Goal: Use online tool/utility: Use online tool/utility

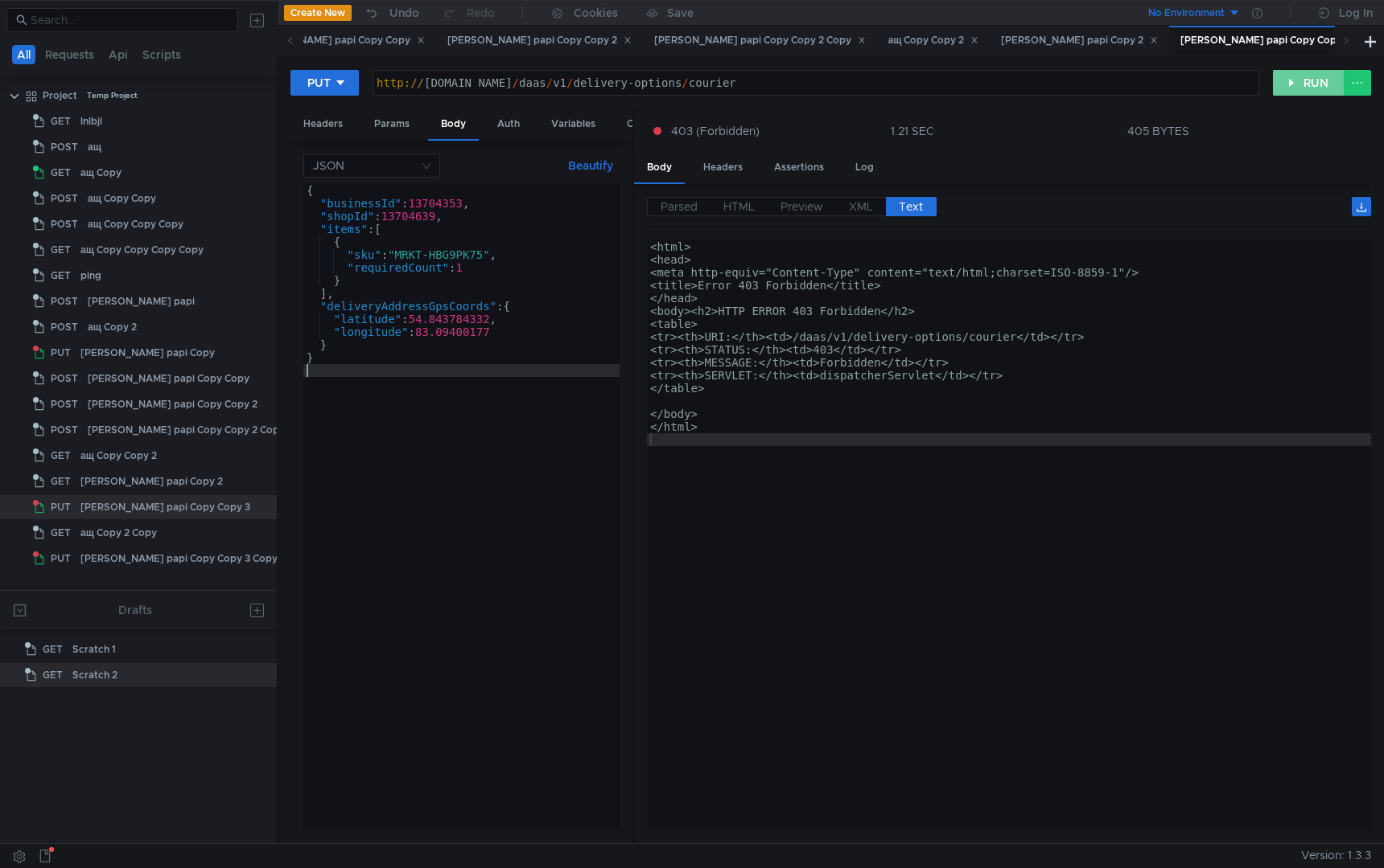
click at [1294, 85] on button "RUN" at bounding box center [1308, 83] width 71 height 26
click at [307, 121] on div "Headers" at bounding box center [323, 124] width 65 height 30
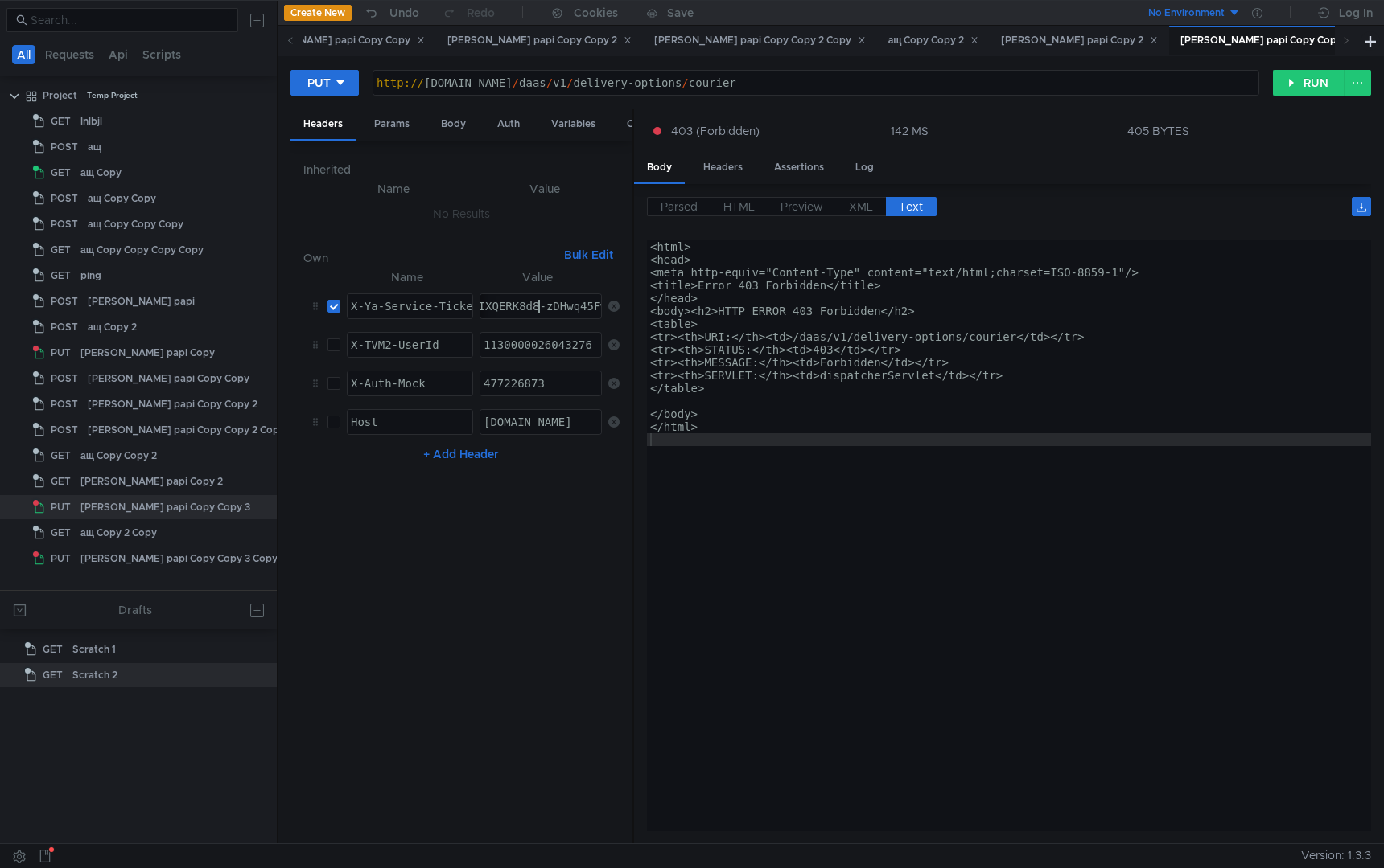
paste textarea "MP-ARDE7e7EBiIRCPzfehCB5H0g_6nTkaXU_gE:Gjc64ujaM30XPMUO-C4Owl09c3kkjxSd951scbPG…"
type textarea "3:serv:CMP-ARDE7e7EBiIRCPzfehCB5H0g_6nTkaXU_gE:Gjc64ujaM30XPMUO-C4Owl09c3kkjxSd…"
click at [1308, 70] on button "RUN" at bounding box center [1308, 83] width 71 height 26
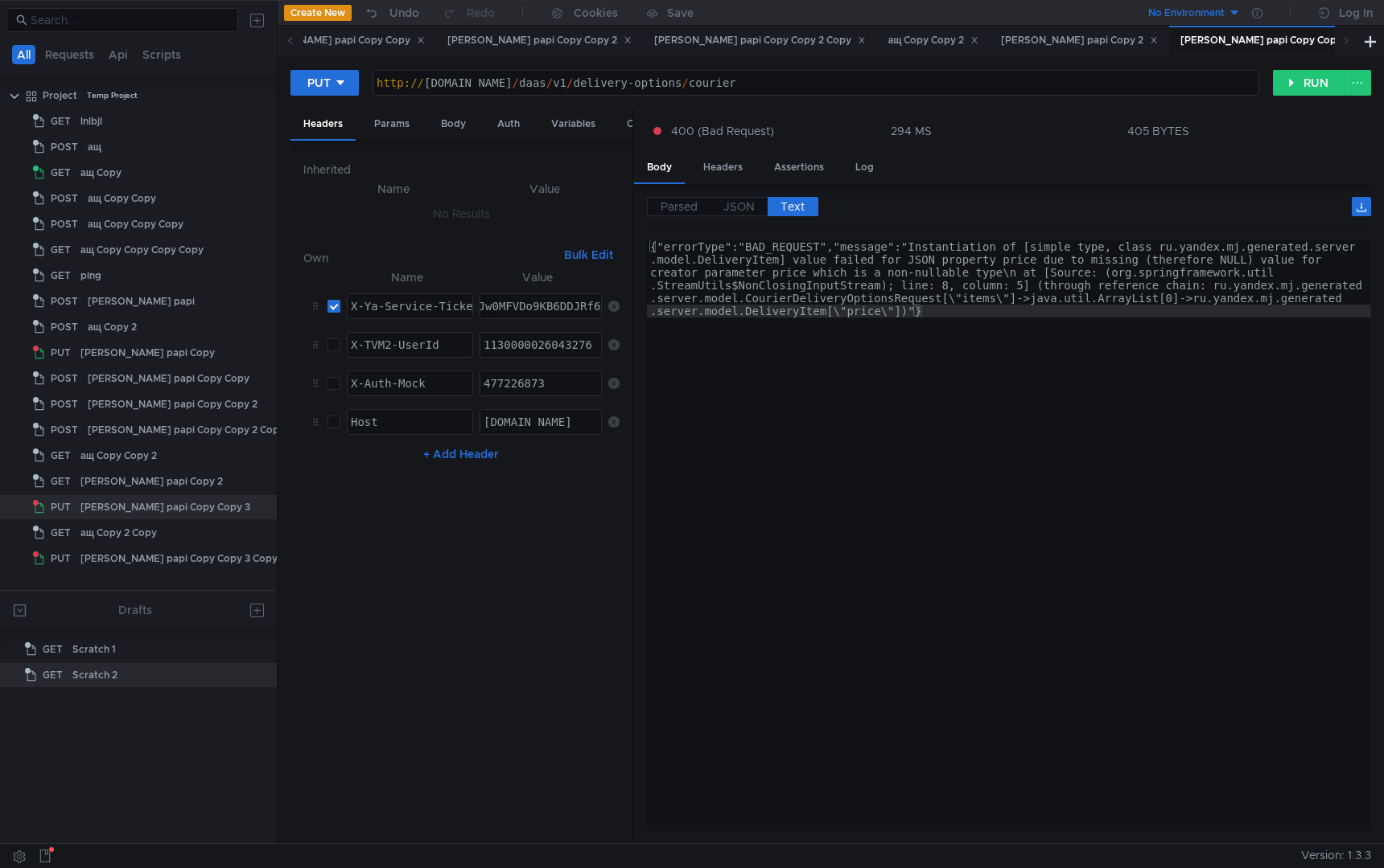
click at [971, 537] on div "{"errorType":"BAD_REQUEST","message":"Instantiation of [simple type, class ru.y…" at bounding box center [1008, 613] width 724 height 745
click at [442, 123] on div "Body" at bounding box center [453, 124] width 51 height 30
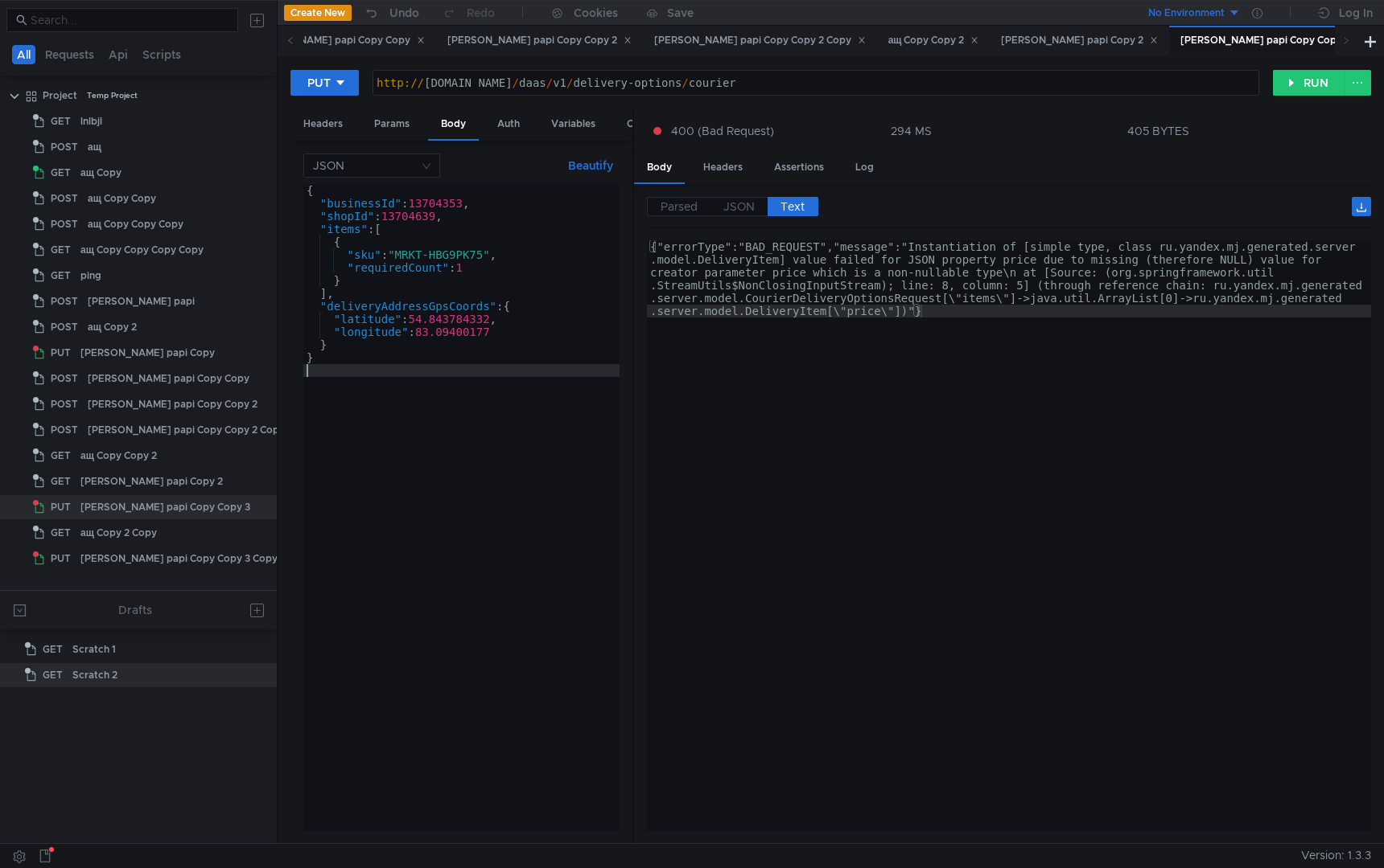
click at [467, 468] on div "{ "businessId" : 13704353 , "shopId" : 13704639 , "items" : [ { "sku" : "MRKT-H…" at bounding box center [461, 521] width 316 height 673
click at [516, 272] on div "{ "businessId" : 13704353 , "shopId" : 13704639 , "items" : [ { "sku" : "MRKT-H…" at bounding box center [461, 521] width 316 height 673
type textarea ""requiredCount": 1,"
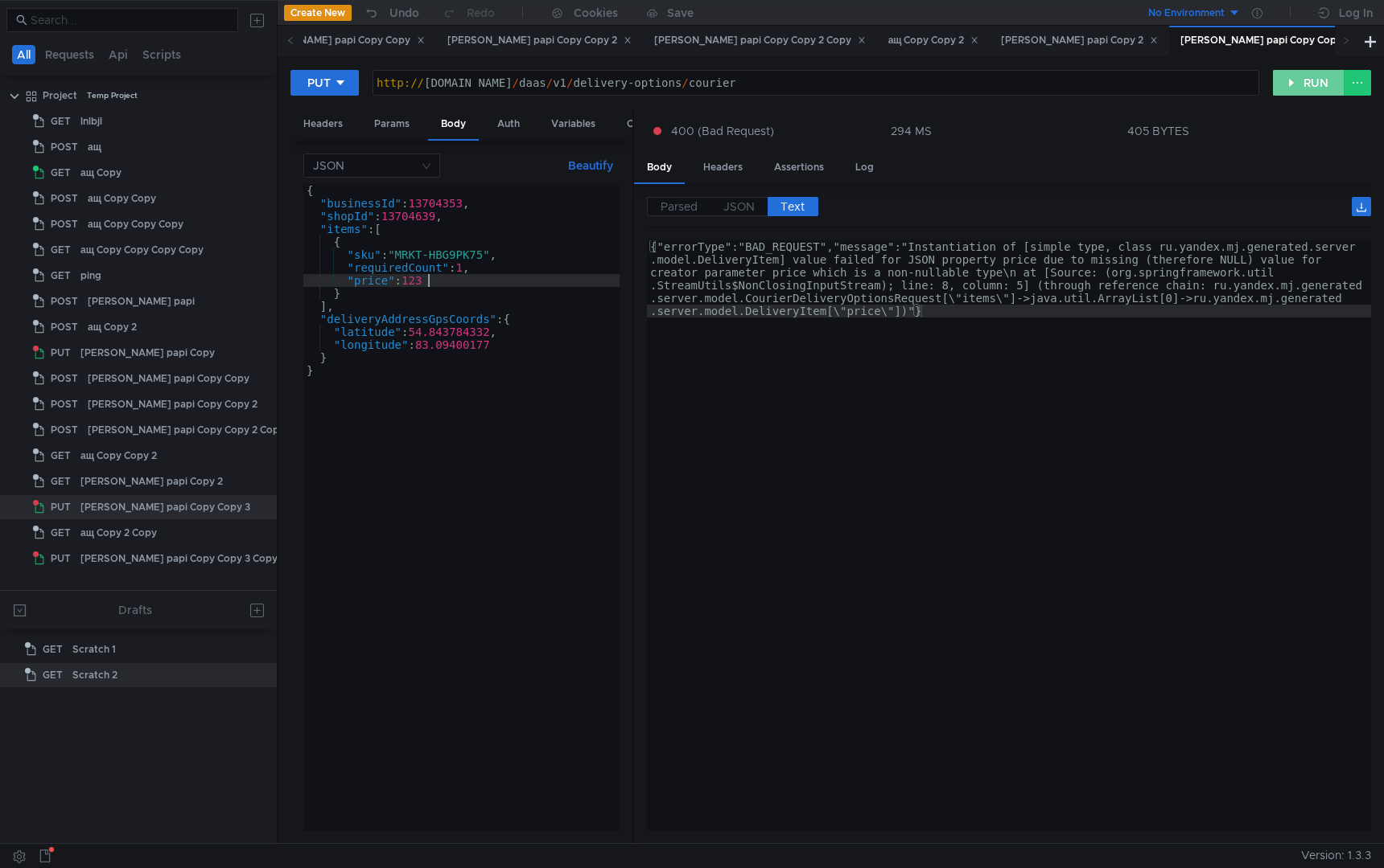
type textarea ""price": 123"
click at [1305, 76] on button "RUN" at bounding box center [1308, 83] width 71 height 26
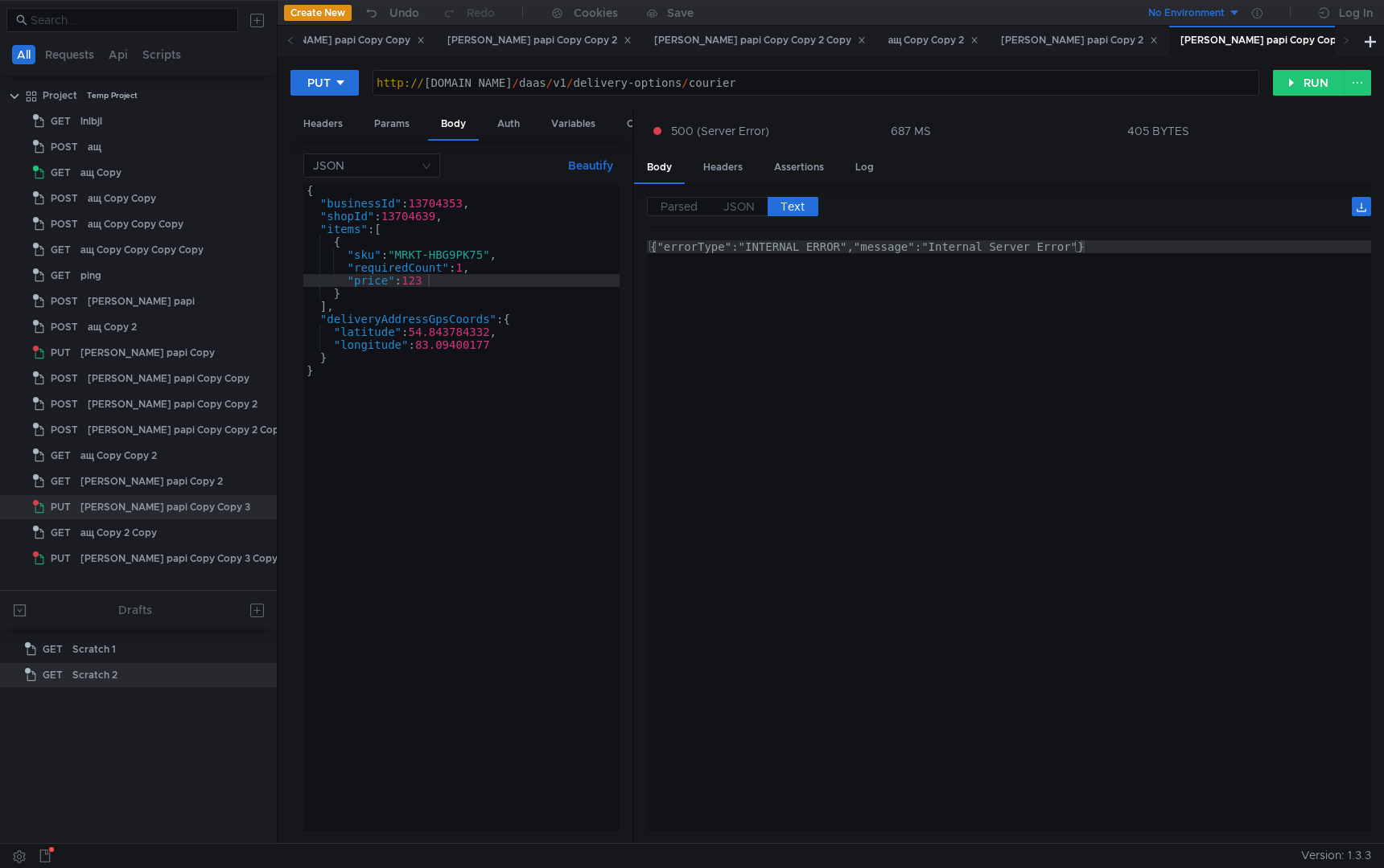
type textarea "{"errorType":"INTERNAL_ERROR","message":"Internal Server Error"}"
click at [974, 347] on div "{"errorType":"INTERNAL_ERROR","message":"Internal Server Error"}" at bounding box center [1008, 548] width 724 height 616
click at [718, 171] on div "Headers" at bounding box center [723, 167] width 65 height 30
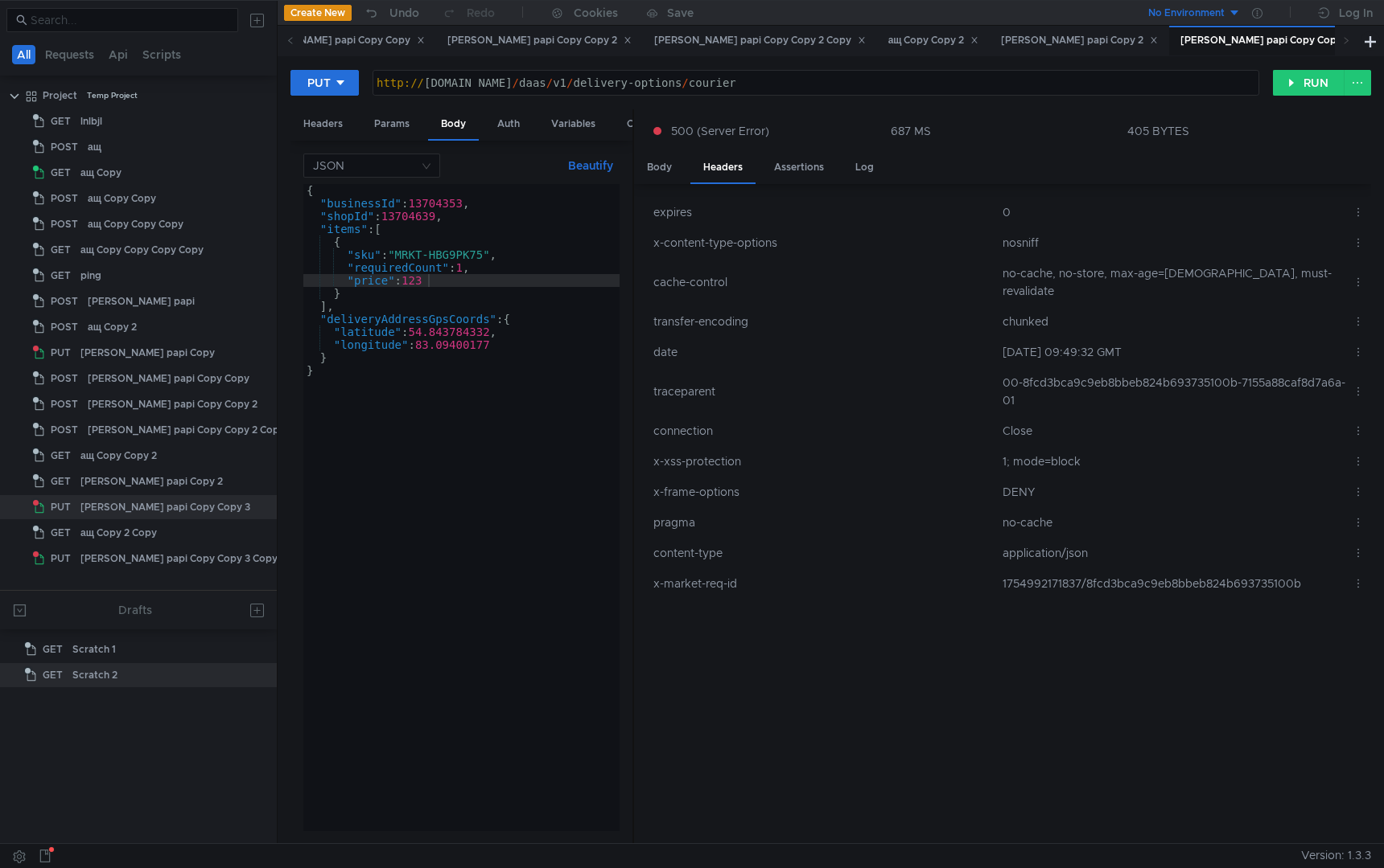
click at [1087, 367] on td "00-8fcd3bca9c9eb8bbeb824b693735100b-7155a88caf8d7a6a-01" at bounding box center [1171, 391] width 350 height 48
click at [1093, 425] on td "Close" at bounding box center [1171, 431] width 350 height 31
drag, startPoint x: 1145, startPoint y: 386, endPoint x: 999, endPoint y: 362, distance: 148.0
click at [999, 367] on td "00-8fcd3bca9c9eb8bbeb824b693735100b-7155a88caf8d7a6a-01" at bounding box center [1171, 391] width 350 height 48
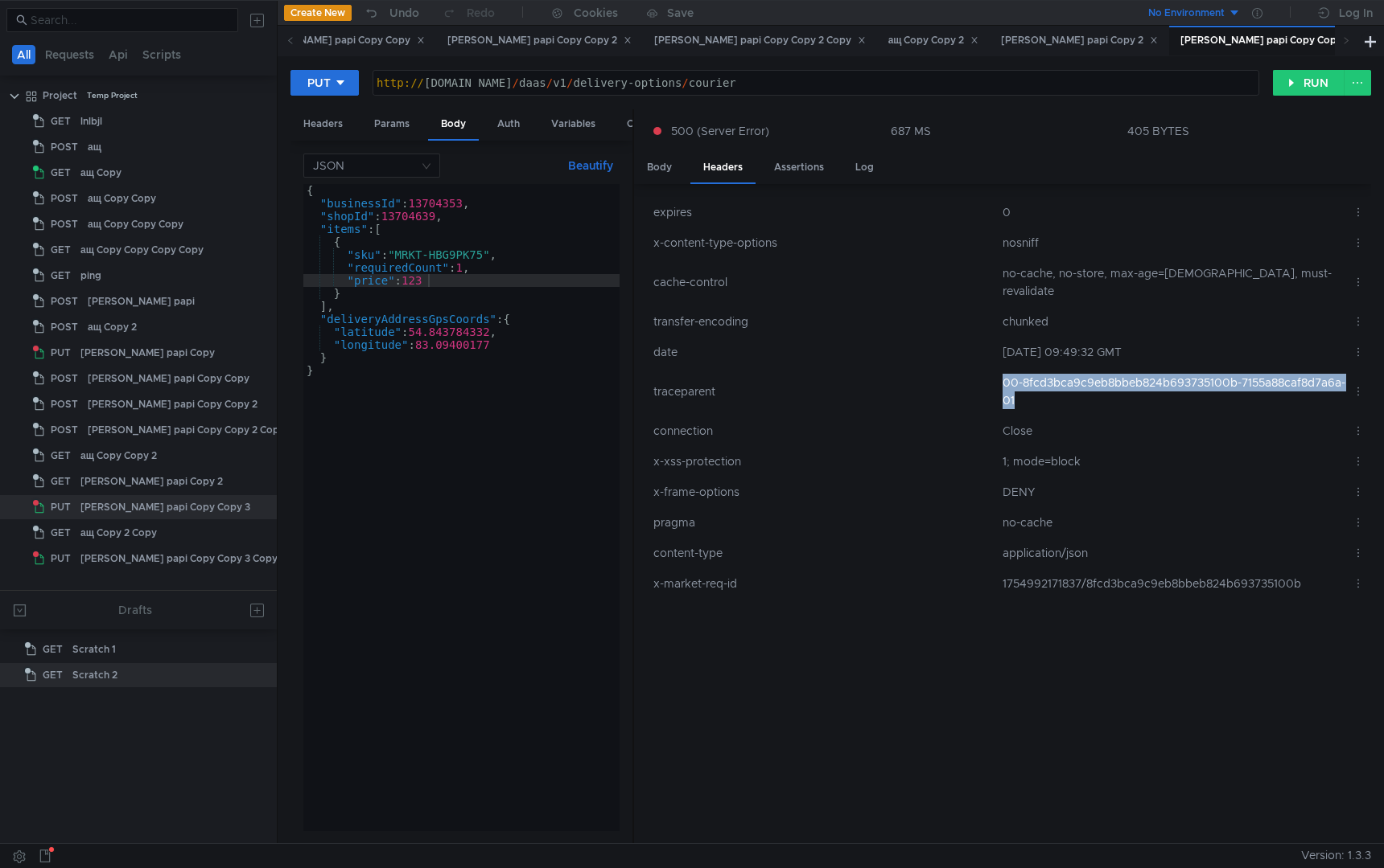
copy td "00-8fcd3bca9c9eb8bbeb824b693735100b-7155a88caf8d7a6a-01"
click at [914, 80] on div "http:// [DOMAIN_NAME] / daas / v1 / delivery-options / courier" at bounding box center [815, 96] width 886 height 39
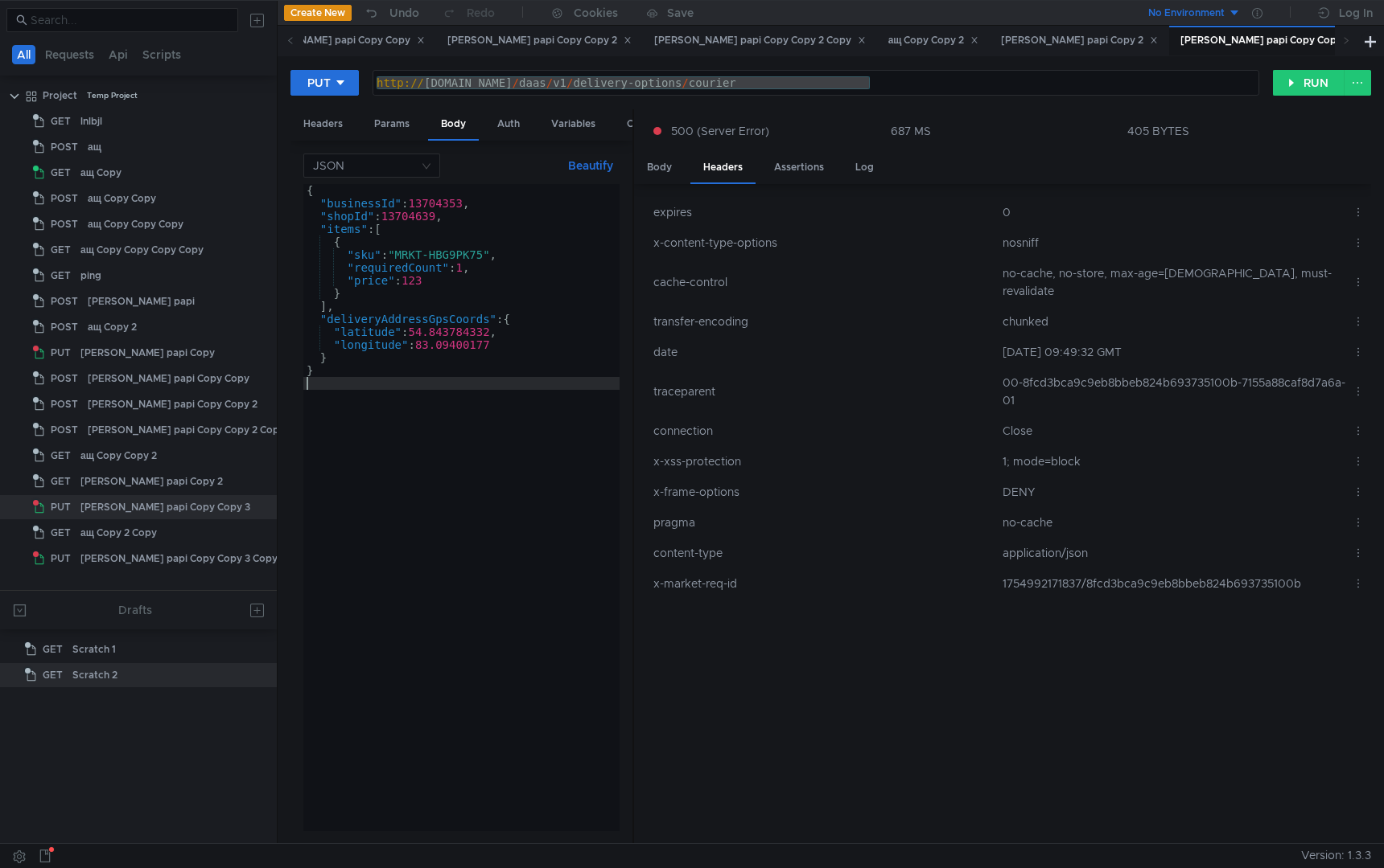
scroll to position [0, 0]
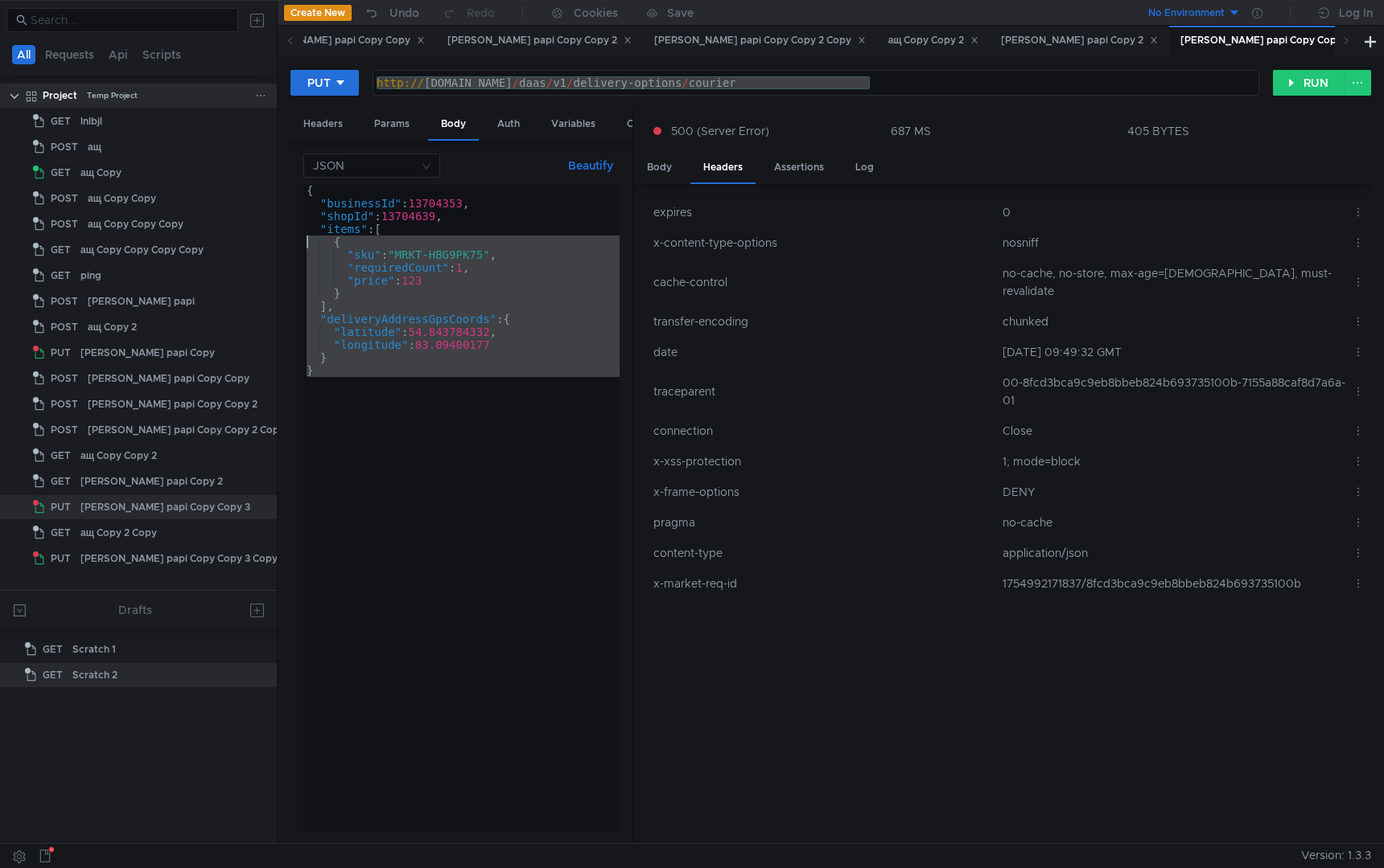
drag, startPoint x: 360, startPoint y: 423, endPoint x: 214, endPoint y: 106, distance: 349.0
click at [215, 106] on as-split "All Requests Api Scripts Project Temp Project GET lnlbjl POST ащ GET ащ Copy PO…" at bounding box center [692, 421] width 1384 height 844
type textarea "{ "businessId": 13704353,"
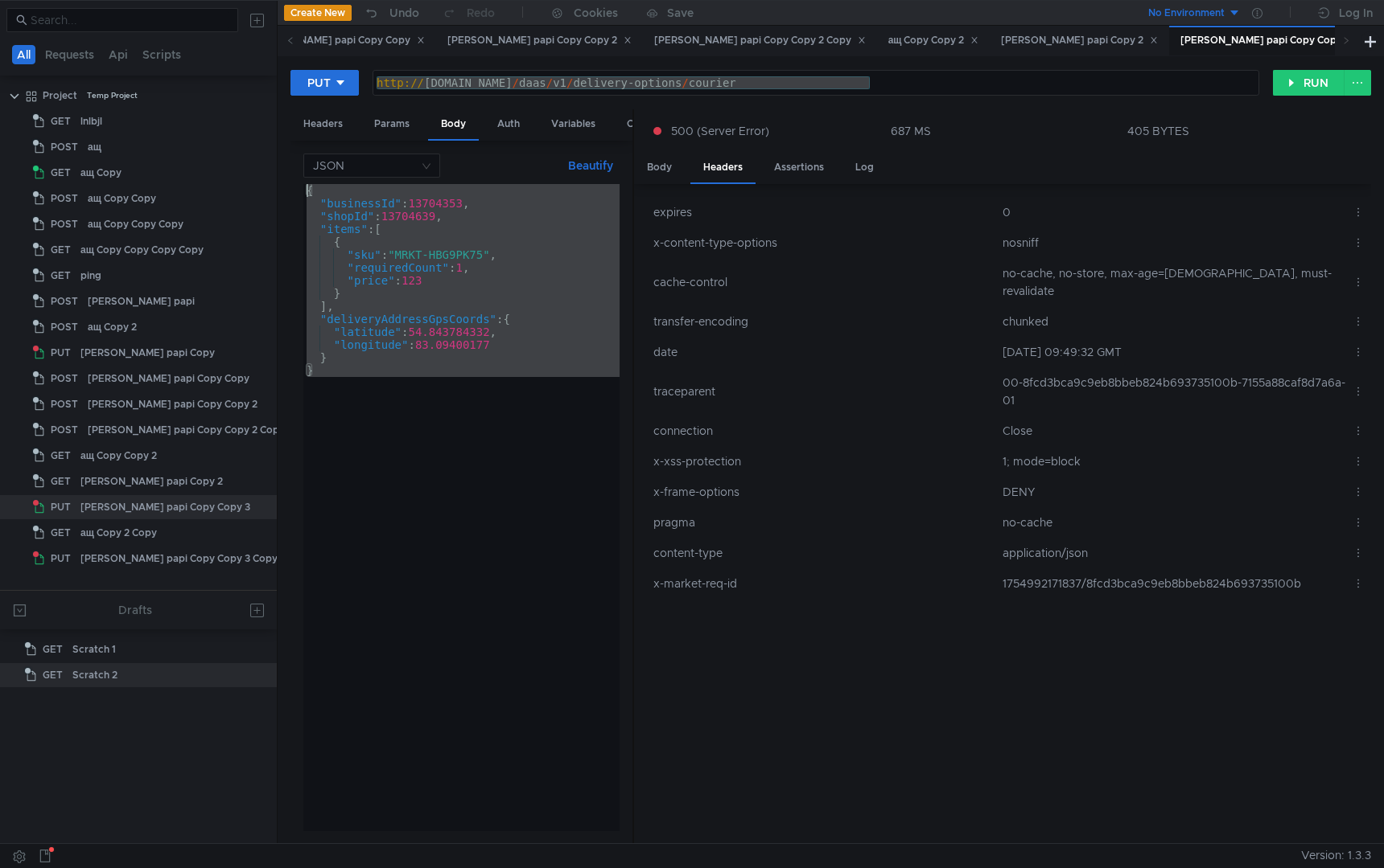
click at [456, 670] on div "{ "businessId" : 13704353 , "shopId" : 13704639 , "items" : [ { "sku" : "MRKT-H…" at bounding box center [461, 521] width 316 height 673
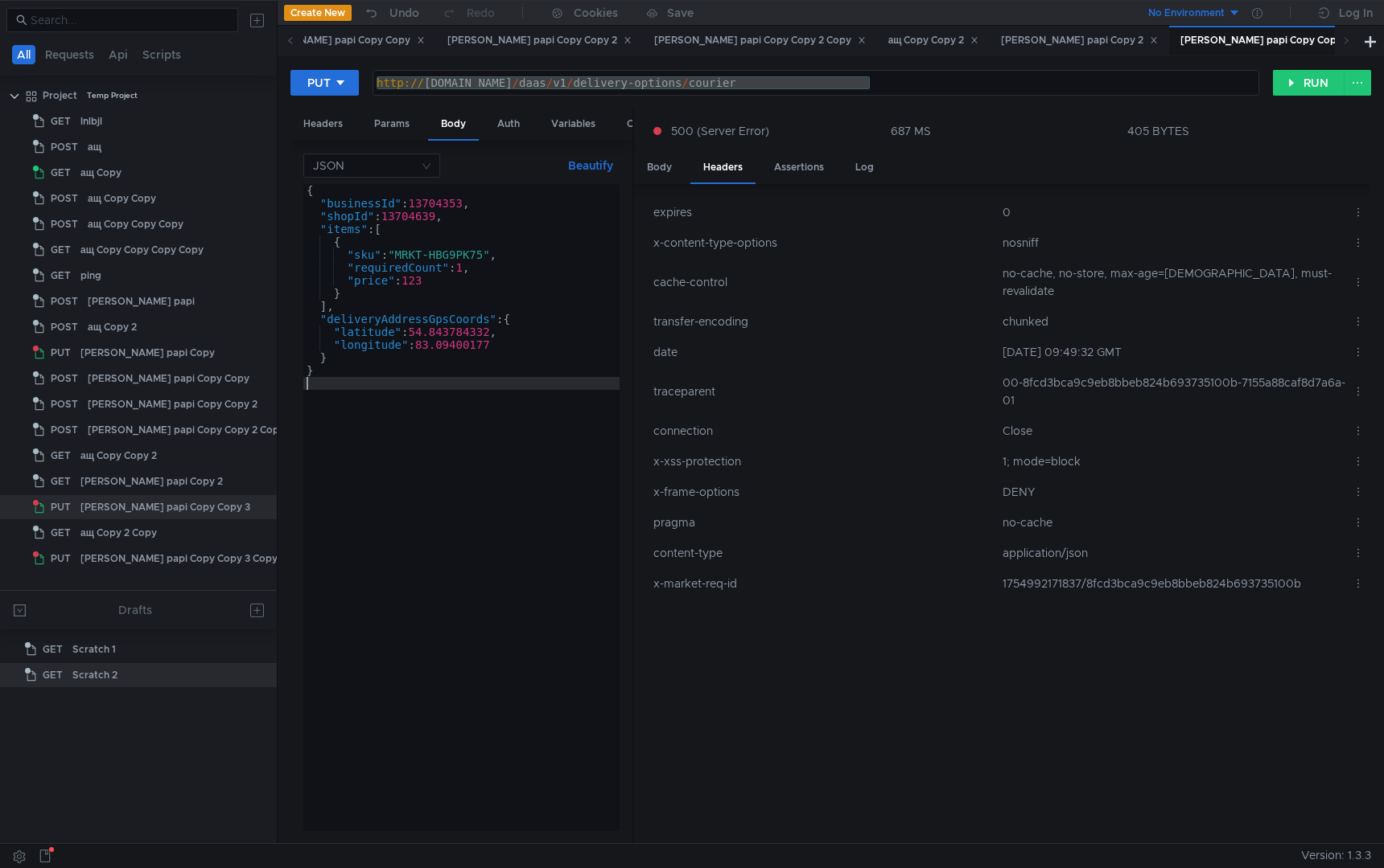
click at [491, 501] on div "{ "businessId" : 13704353 , "shopId" : 13704639 , "items" : [ { "sku" : "MRKT-H…" at bounding box center [461, 521] width 316 height 673
click at [424, 215] on div "{ "businessId" : 13704353 , "shopId" : 13704639 , "items" : [ { "sku" : "MRKT-H…" at bounding box center [461, 521] width 316 height 673
click at [423, 298] on div "{ "businessId" : 13704353 , "shopId" : 13704639 , "items" : [ { "sku" : "MRKT-H…" at bounding box center [461, 521] width 316 height 673
drag, startPoint x: 403, startPoint y: 258, endPoint x: 490, endPoint y: 294, distance: 94.2
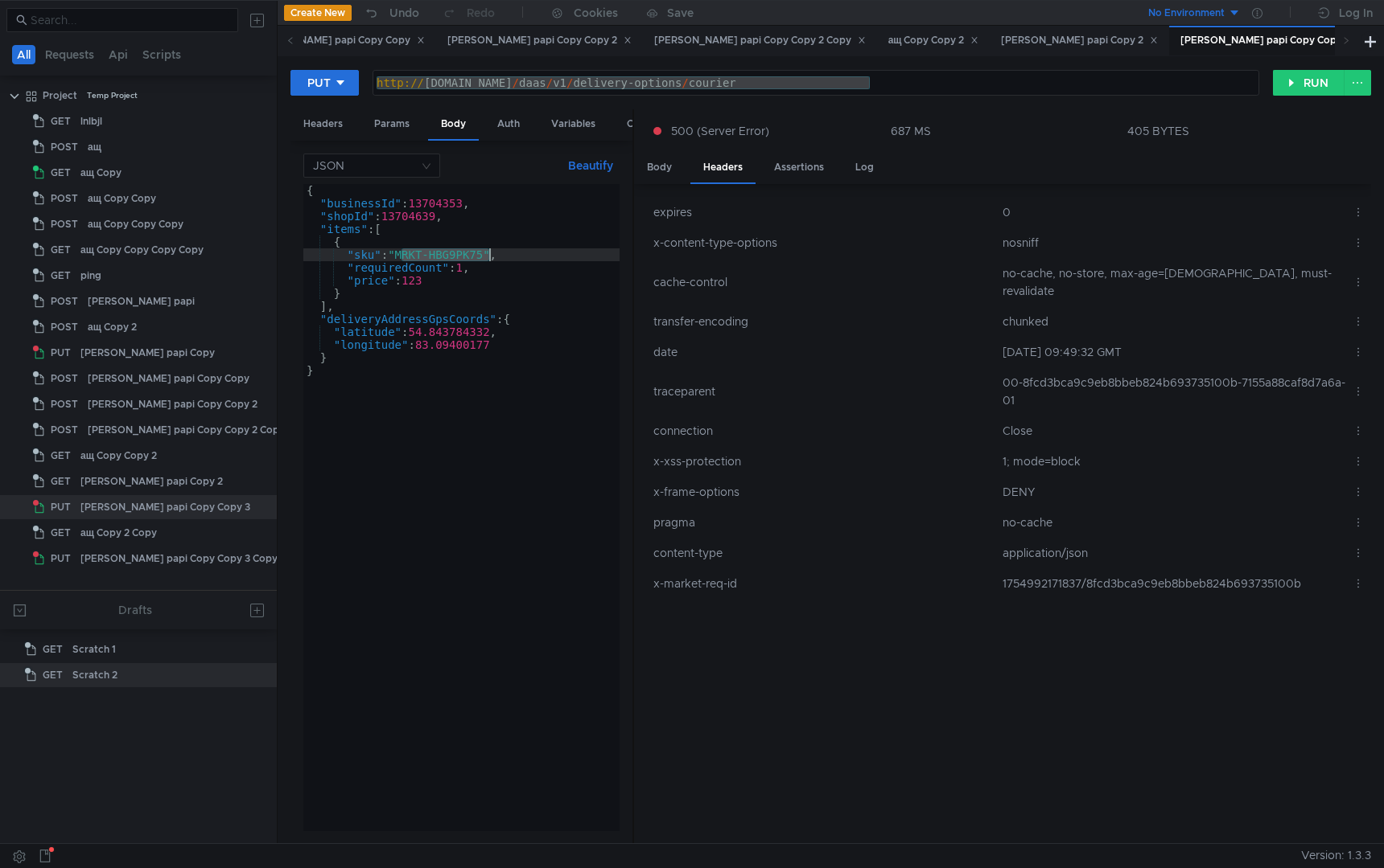
click at [490, 259] on div "{ "businessId" : 13704353 , "shopId" : 13704639 , "items" : [ { "sku" : "MRKT-H…" at bounding box center [461, 521] width 316 height 673
paste textarea "368GAW0Y"
type textarea ""sku": "MRKT-368GAW0Y","
click at [1300, 78] on button "RUN" at bounding box center [1308, 83] width 71 height 26
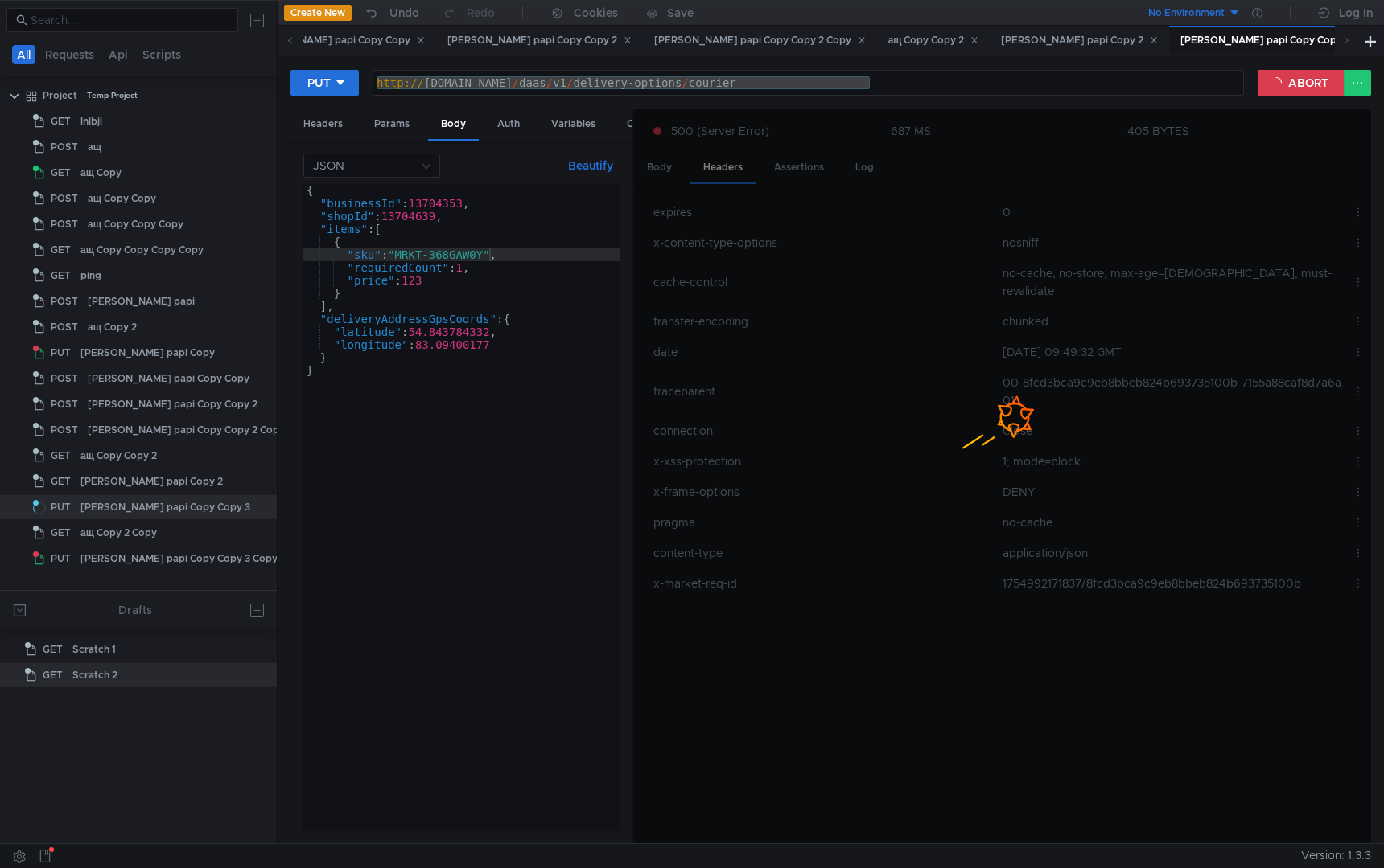
click at [497, 570] on div "{ "businessId" : 13704353 , "shopId" : 13704639 , "items" : [ { "sku" : "MRKT-3…" at bounding box center [461, 521] width 316 height 673
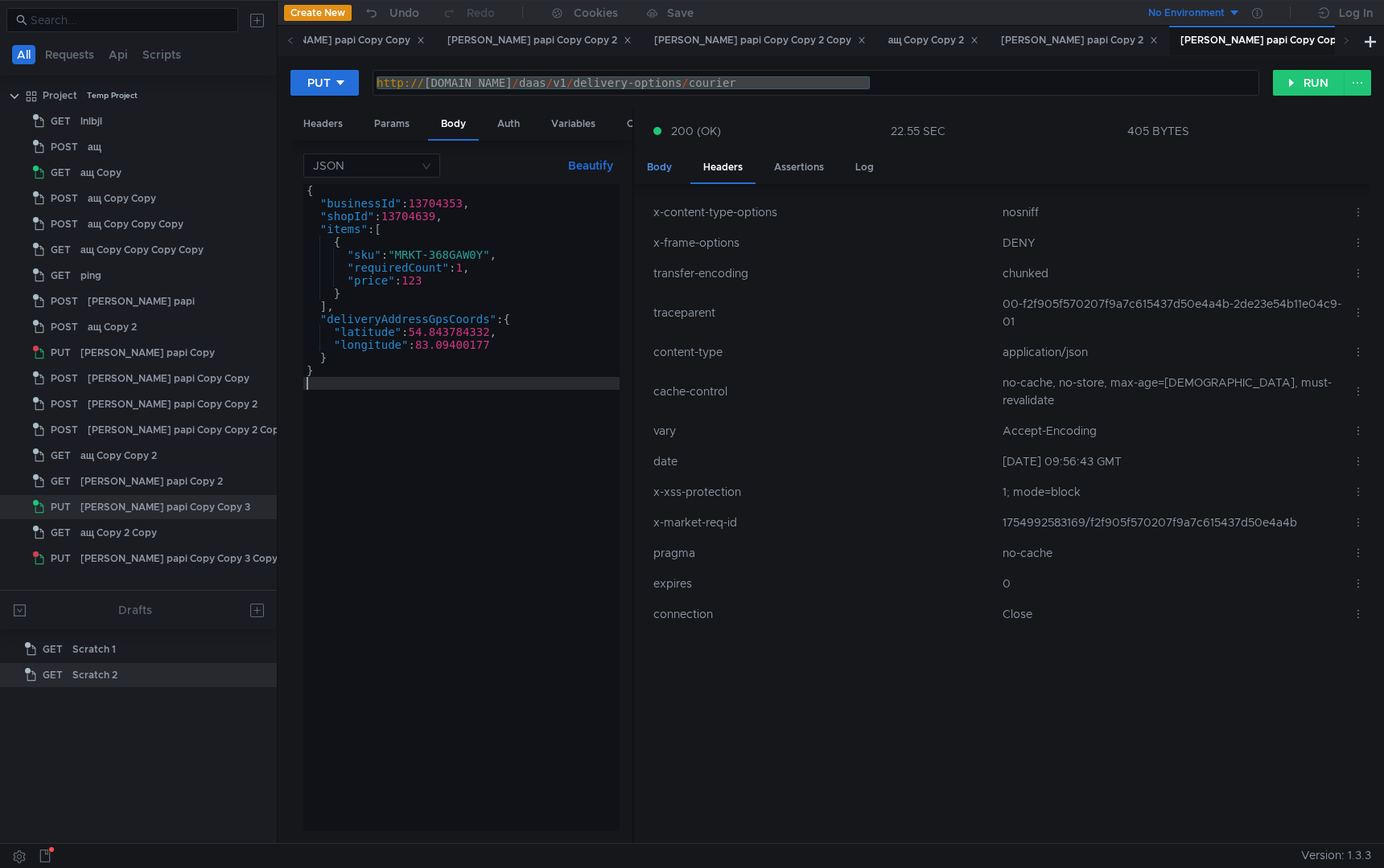
click at [651, 162] on div "Body" at bounding box center [659, 167] width 51 height 30
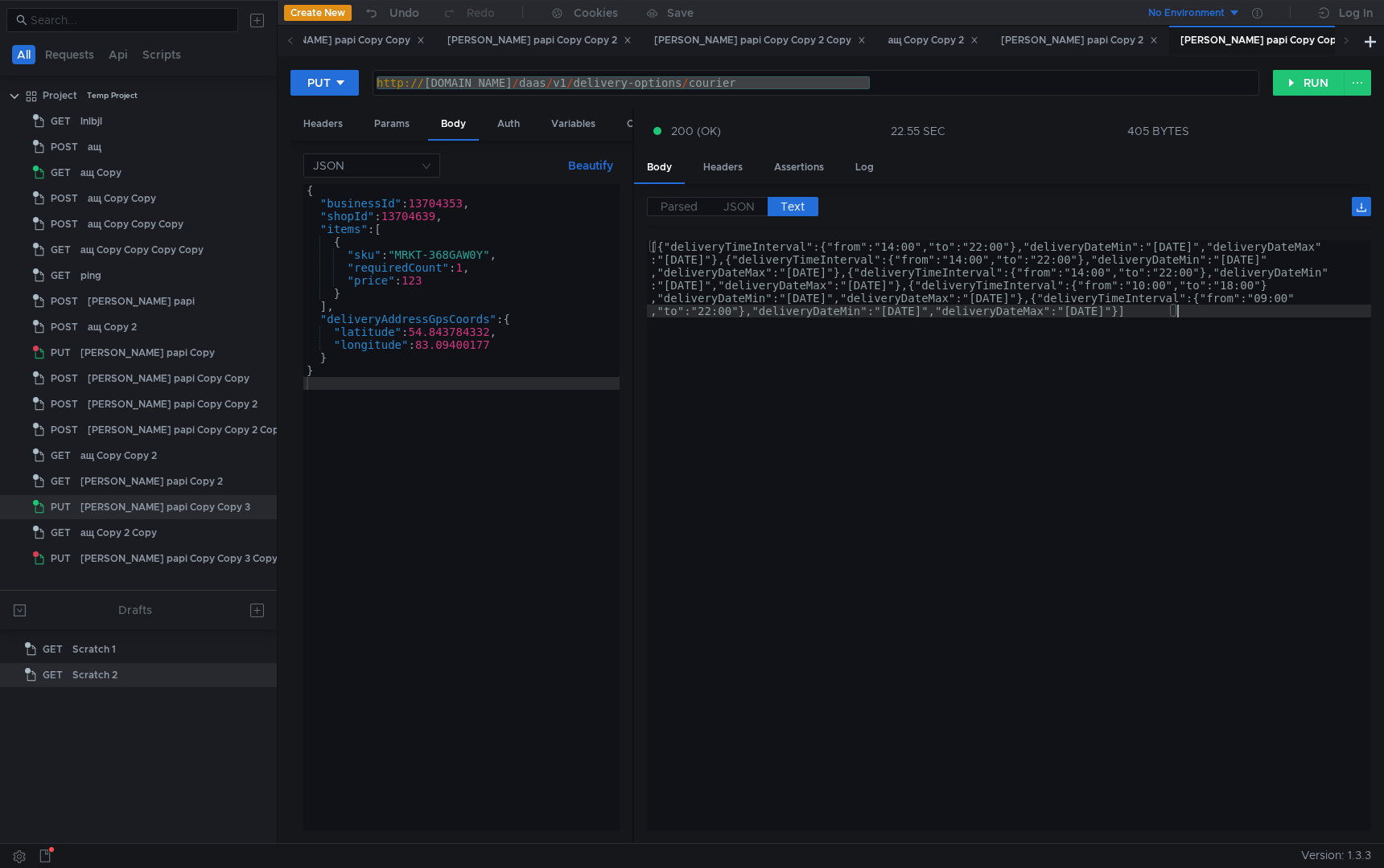
click at [791, 509] on div "[{"deliveryTimeInterval":{"from":"14:00","to":"22:00"},"deliveryDateMin":"[DATE…" at bounding box center [1008, 613] width 724 height 745
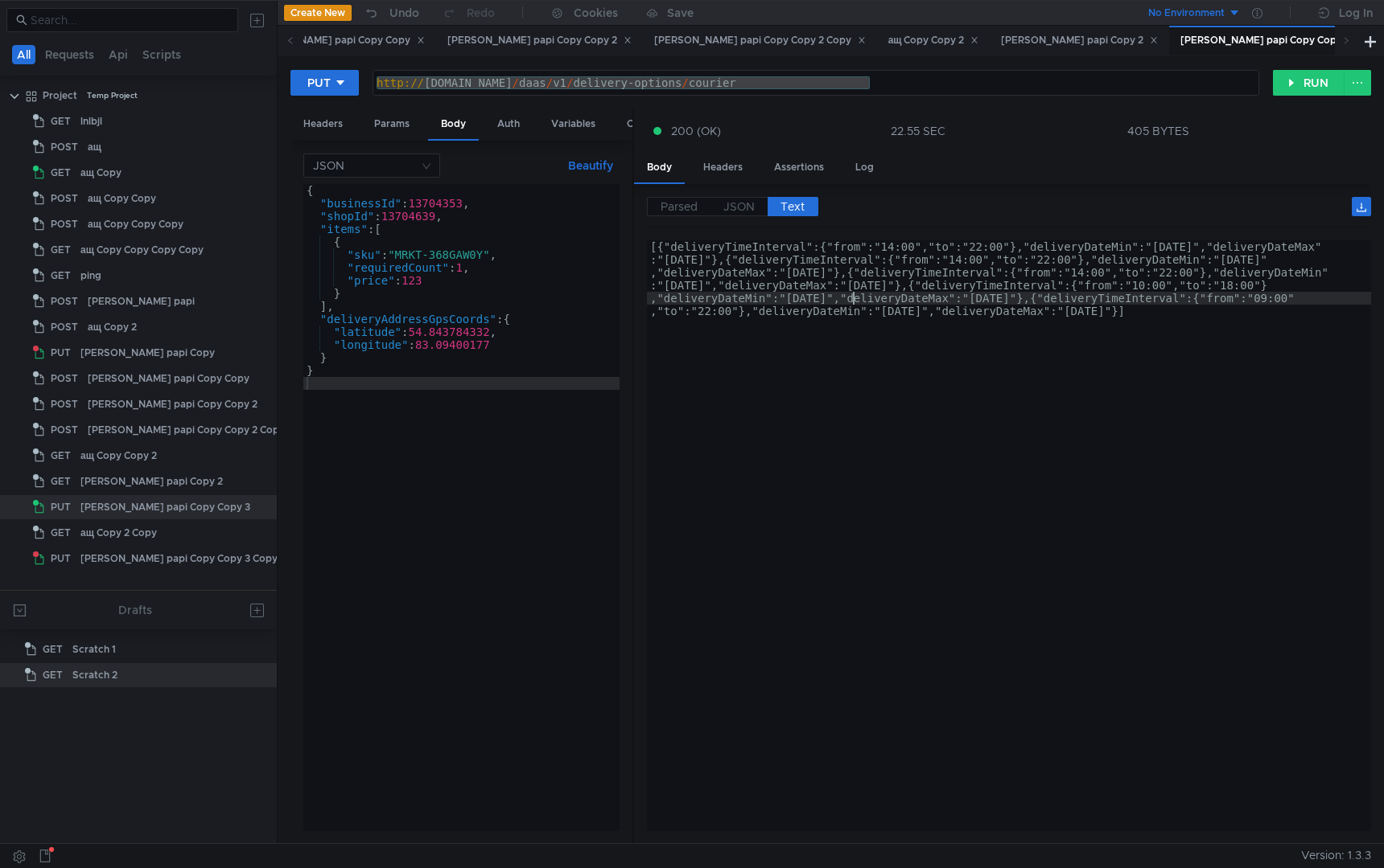
click at [850, 296] on div "[{"deliveryTimeInterval":{"from":"14:00","to":"22:00"},"deliveryDateMin":"[DATE…" at bounding box center [1008, 613] width 724 height 745
click at [727, 169] on div "Headers" at bounding box center [723, 167] width 65 height 30
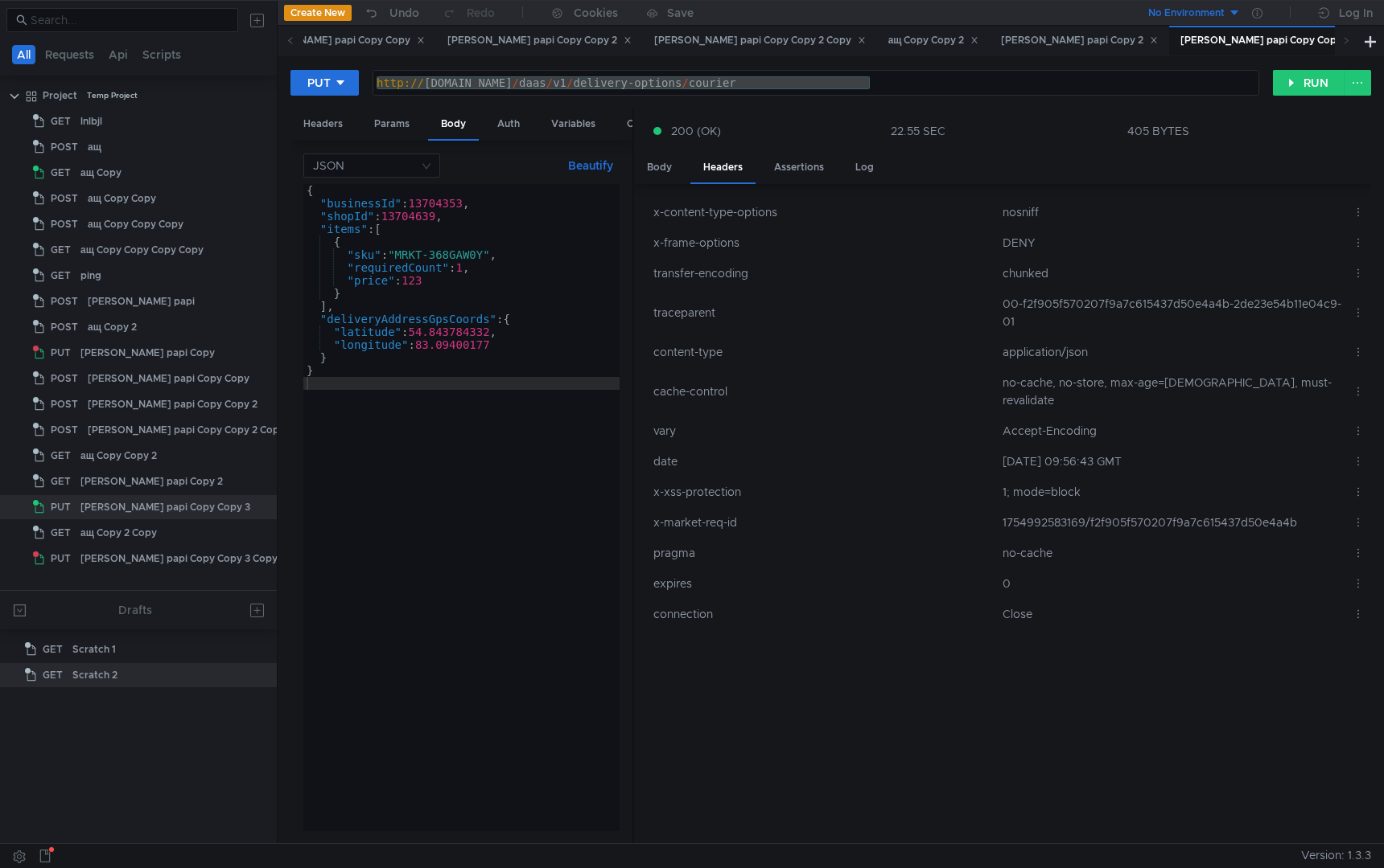
click at [1132, 298] on td "00-f2f905f570207f9a7c615437d50e4a4b-2de23e54b11e04c9-01" at bounding box center [1171, 312] width 350 height 48
click at [1133, 304] on td "00-f2f905f570207f9a7c615437d50e4a4b-2de23e54b11e04c9-01" at bounding box center [1171, 312] width 350 height 48
copy td "f2f905f570207f9a7c615437d50e4a4b"
